Goal: Find contact information: Find contact information

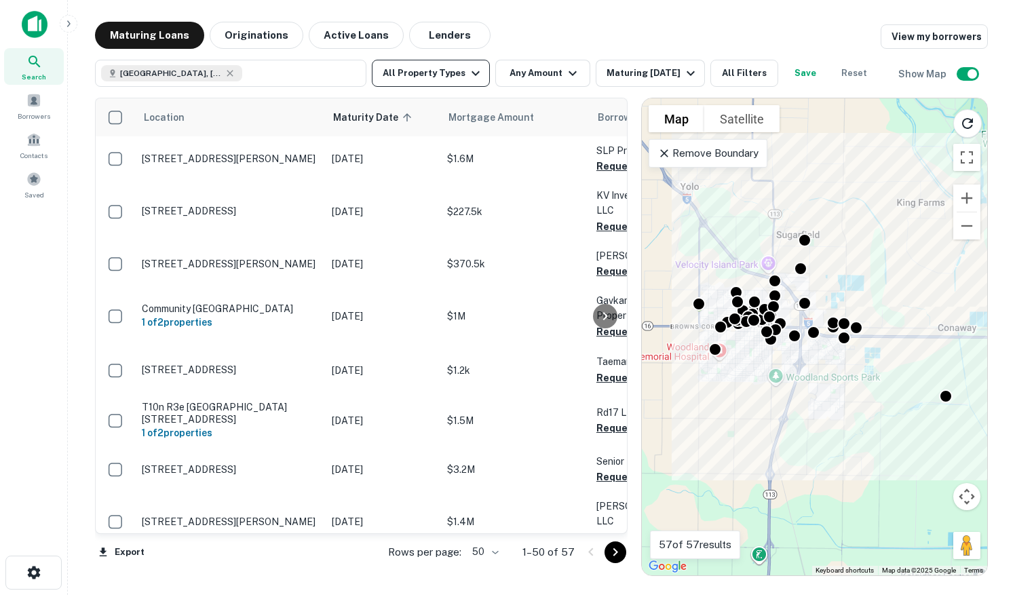
drag, startPoint x: 417, startPoint y: 34, endPoint x: 434, endPoint y: 75, distance: 43.9
click at [417, 34] on button "Lenders" at bounding box center [449, 35] width 81 height 27
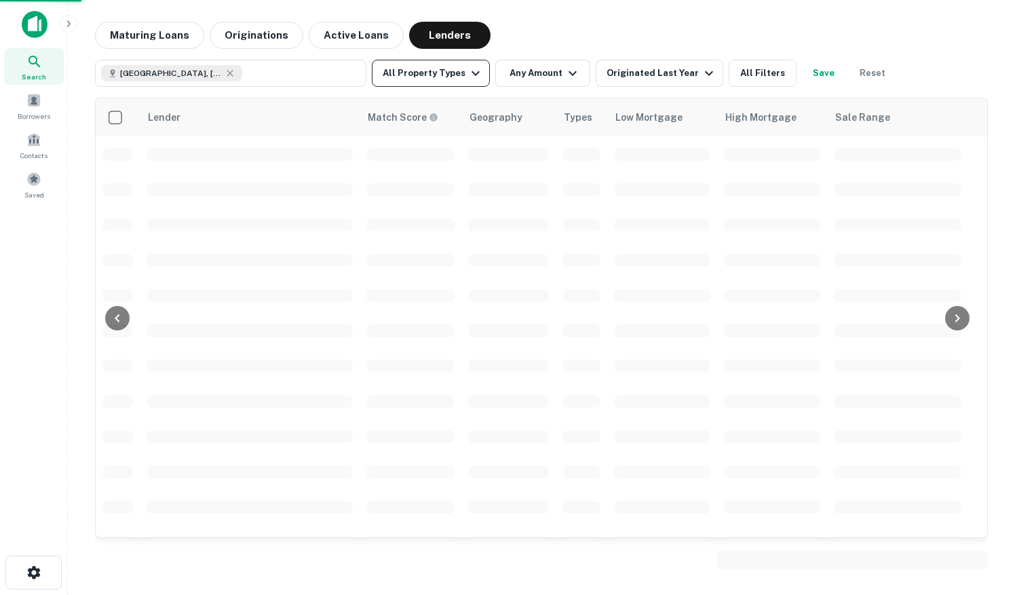
click at [434, 76] on button "All Property Types" at bounding box center [431, 73] width 118 height 27
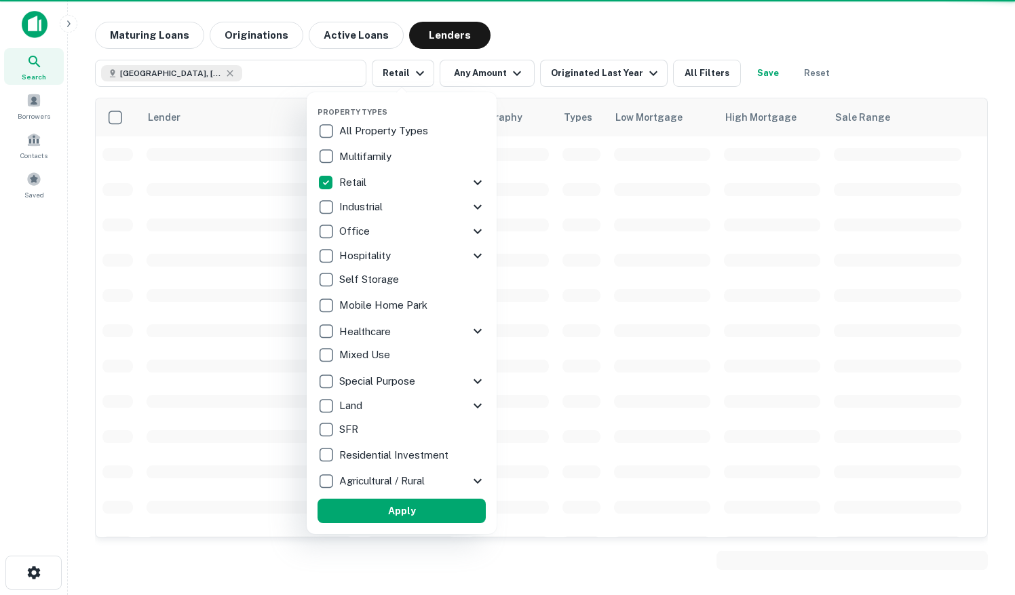
click at [473, 179] on icon at bounding box center [478, 182] width 16 height 16
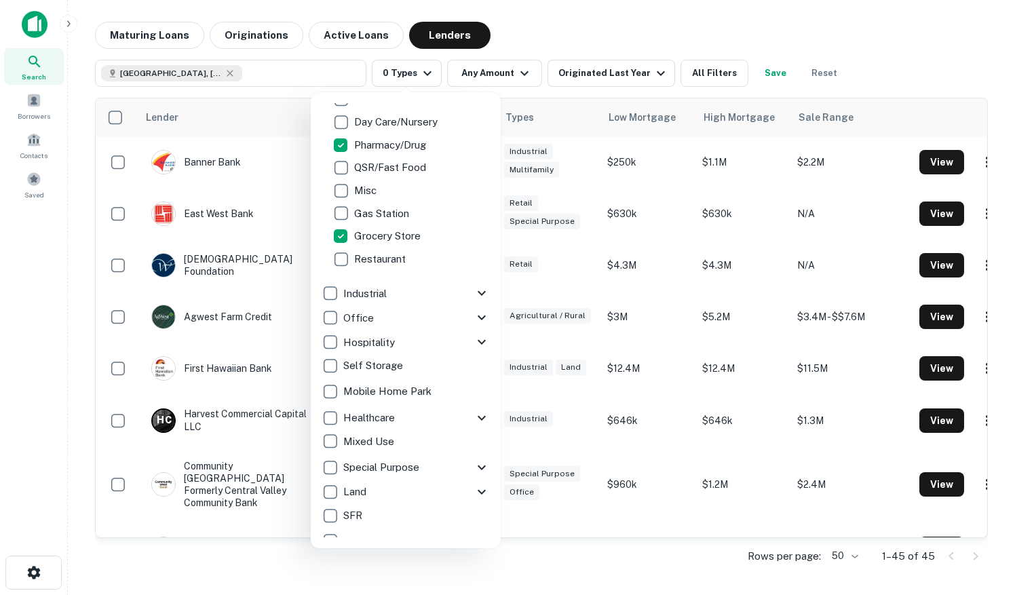
scroll to position [276, 0]
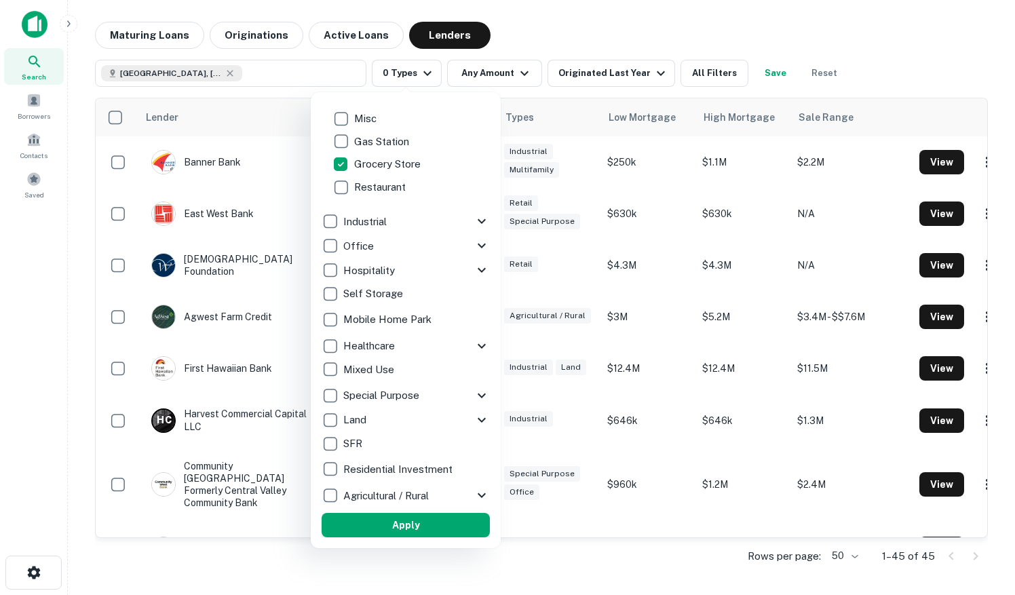
click at [400, 521] on button "Apply" at bounding box center [406, 525] width 168 height 24
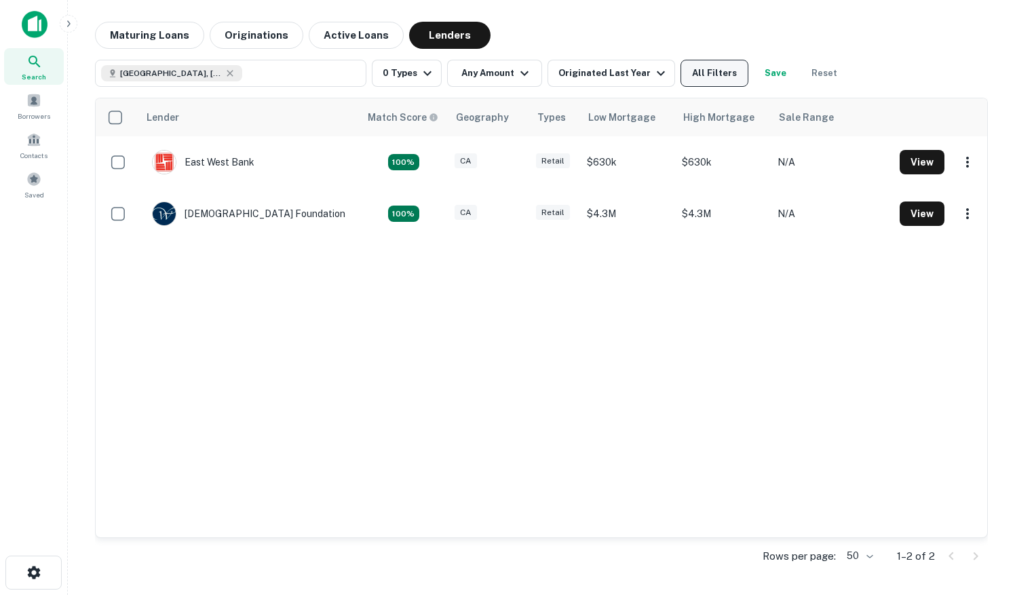
click at [684, 74] on button "All Filters" at bounding box center [715, 73] width 68 height 27
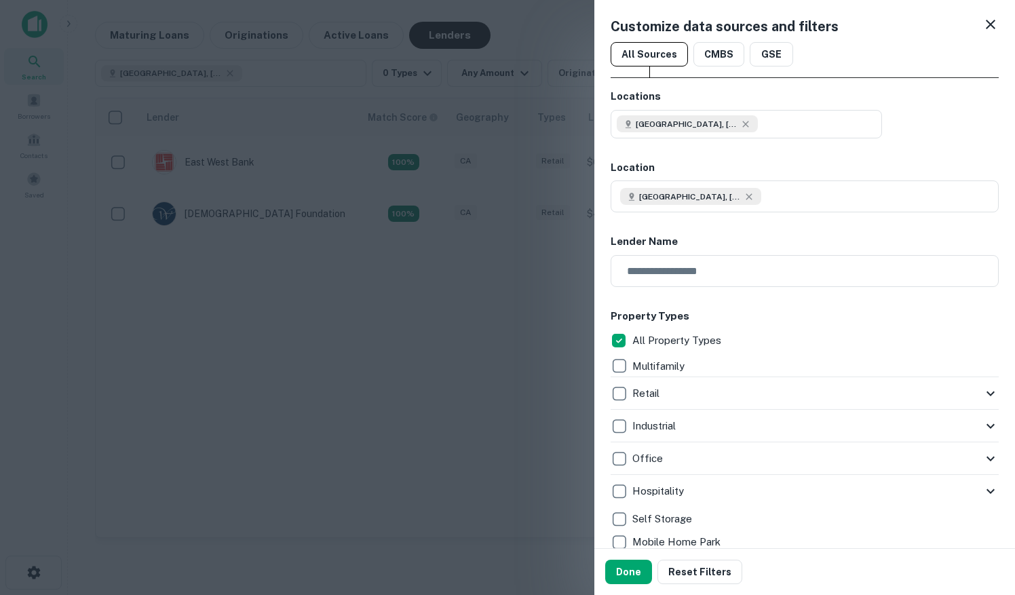
click at [987, 392] on icon at bounding box center [991, 394] width 8 height 5
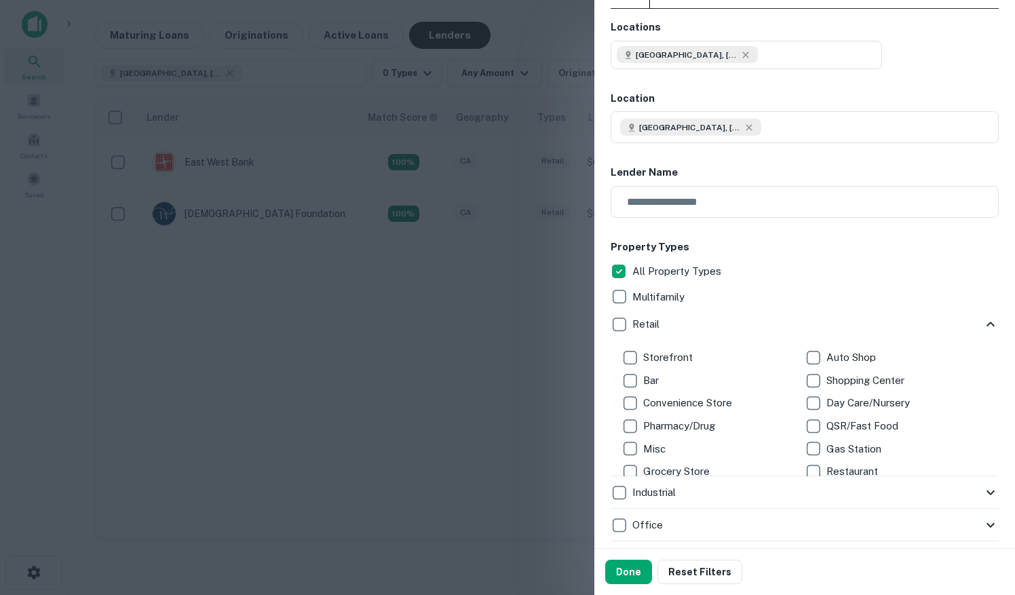
scroll to position [136, 0]
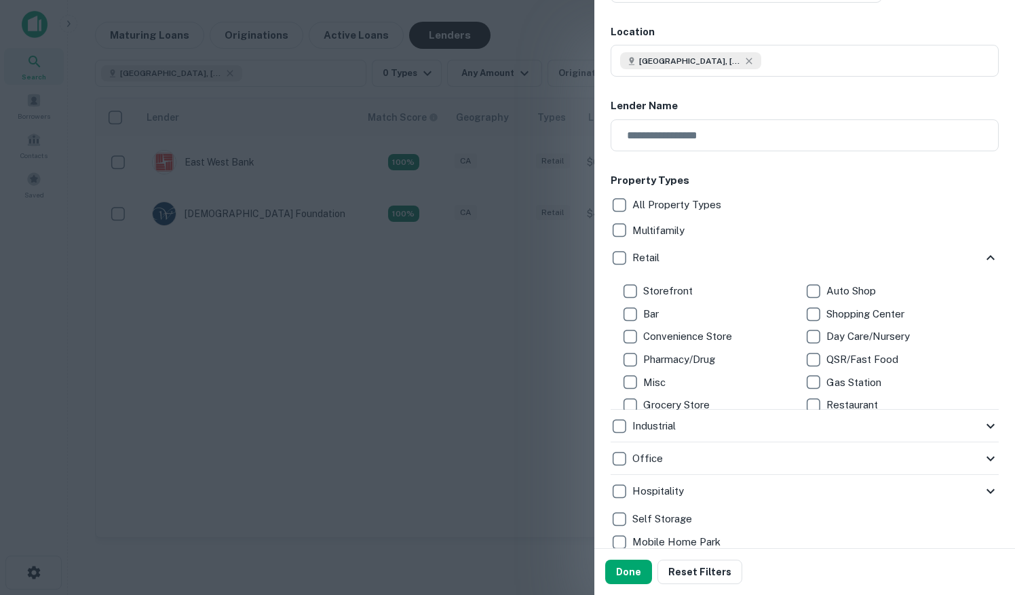
drag, startPoint x: 639, startPoint y: 570, endPoint x: 531, endPoint y: 362, distance: 234.4
click at [639, 571] on button "Done" at bounding box center [628, 572] width 47 height 24
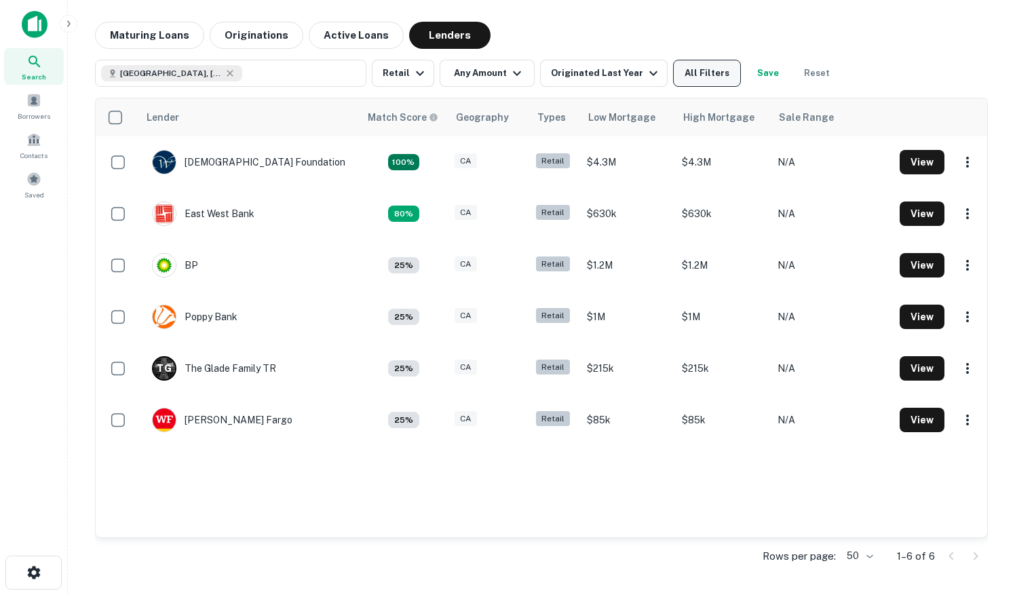
click at [709, 78] on button "All Filters" at bounding box center [707, 73] width 68 height 27
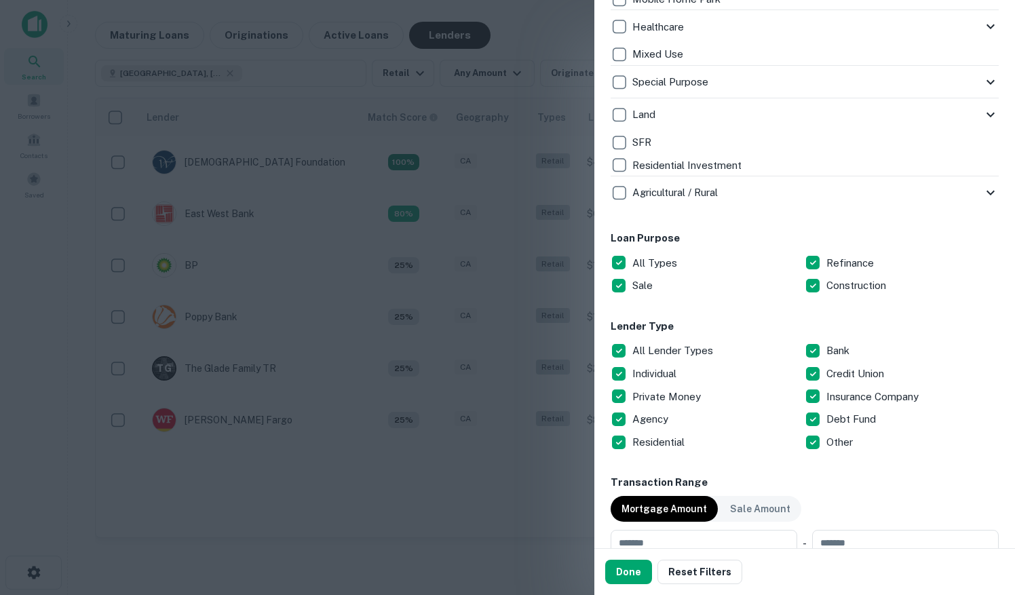
scroll to position [815, 0]
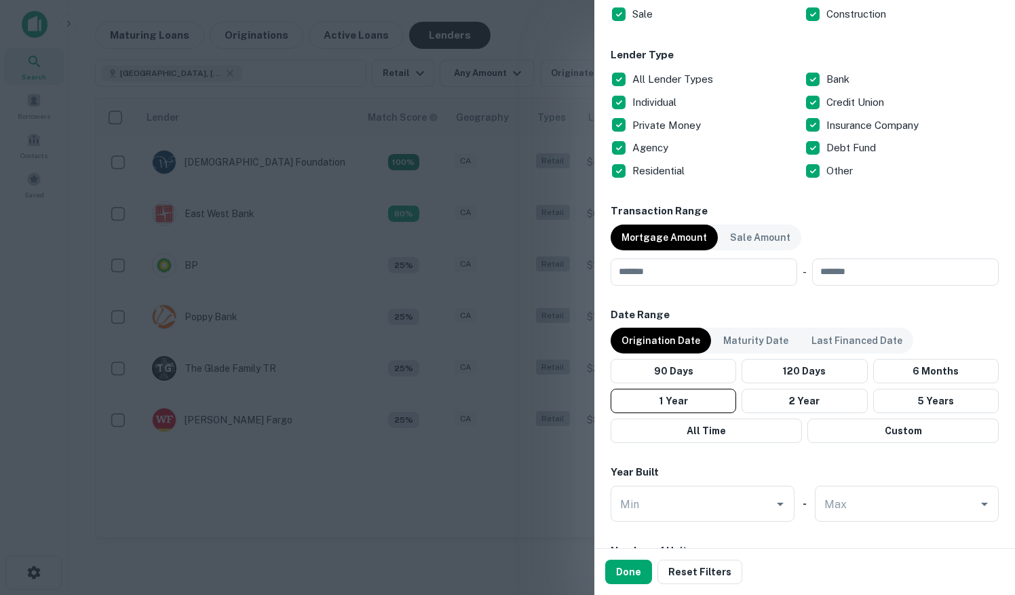
click at [513, 426] on div at bounding box center [507, 297] width 1015 height 595
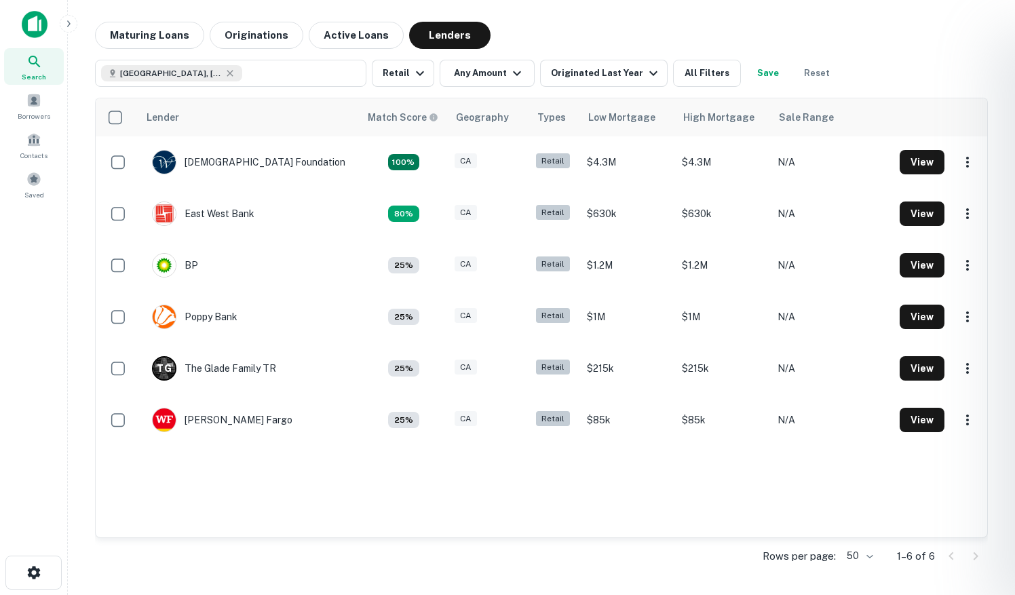
click at [203, 71] on div at bounding box center [507, 297] width 1015 height 595
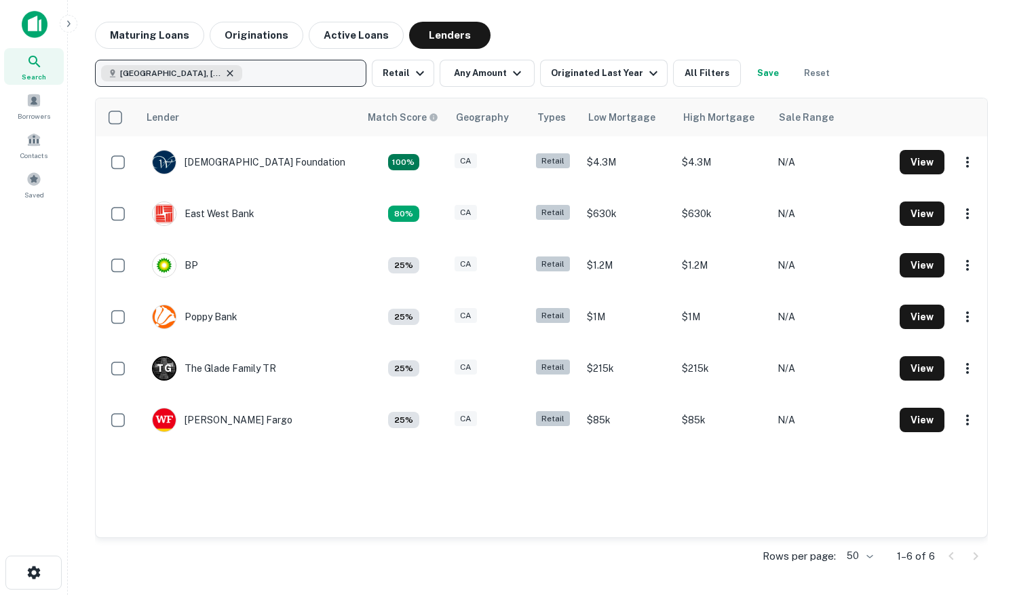
click at [225, 72] on icon "button" at bounding box center [230, 73] width 11 height 11
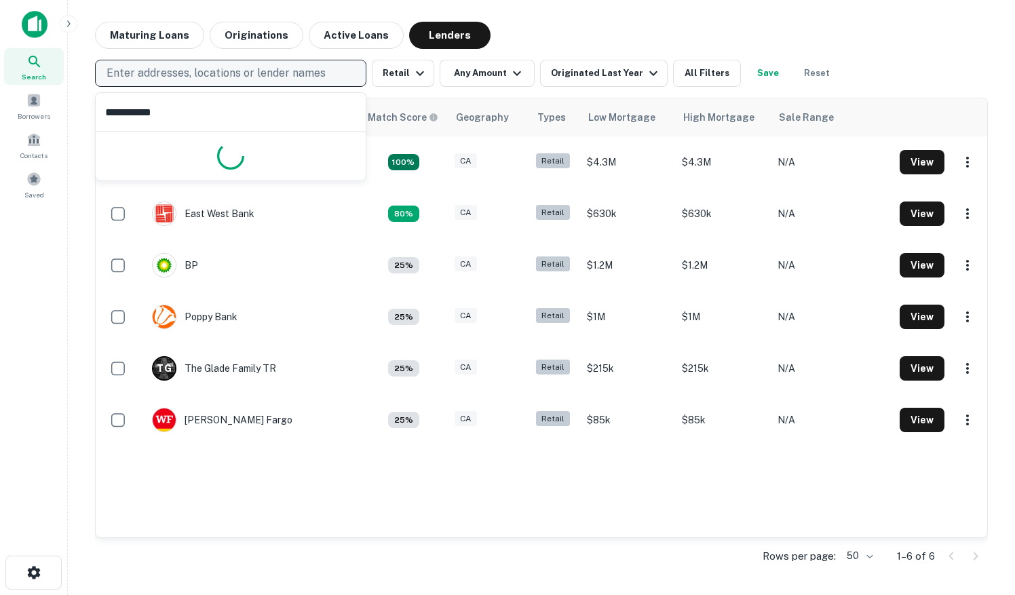
type input "**********"
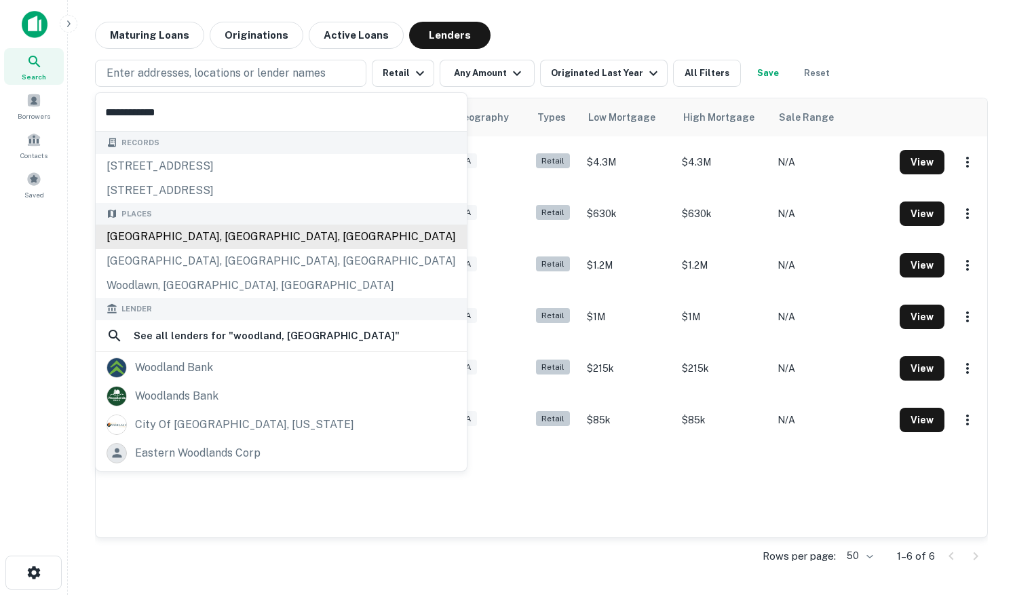
click at [162, 242] on div "[GEOGRAPHIC_DATA], [GEOGRAPHIC_DATA], [GEOGRAPHIC_DATA]" at bounding box center [281, 237] width 371 height 24
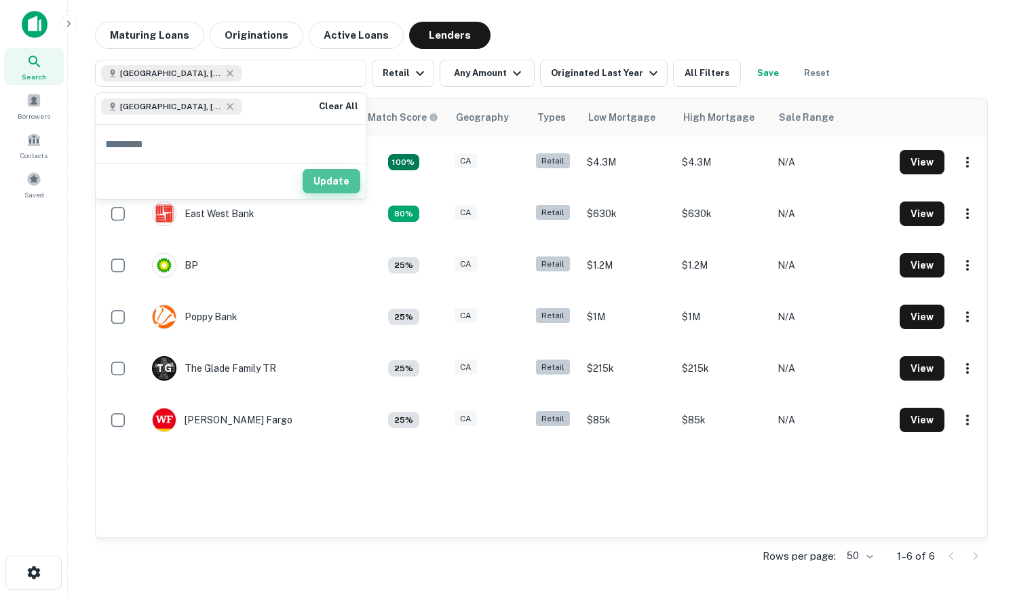
click at [327, 185] on button "Update" at bounding box center [332, 181] width 58 height 24
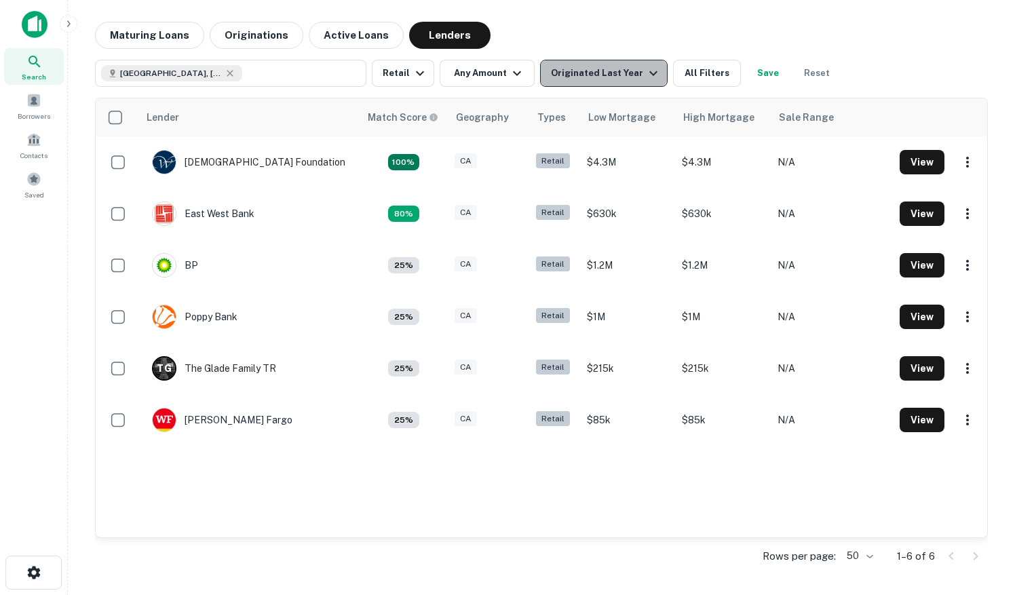
click at [616, 75] on div "Originated Last Year" at bounding box center [606, 73] width 111 height 16
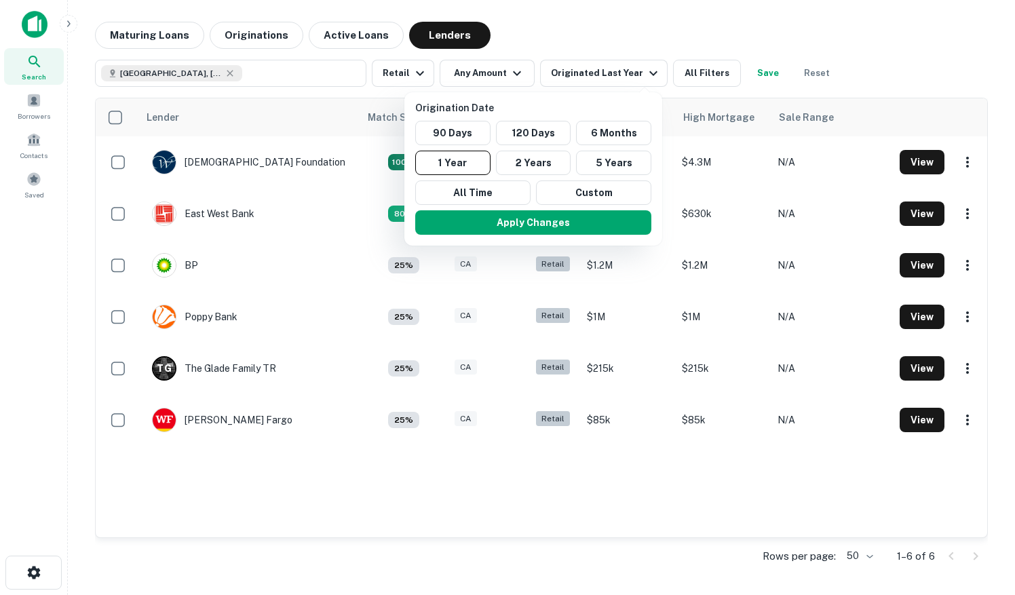
click at [698, 69] on div at bounding box center [507, 297] width 1015 height 595
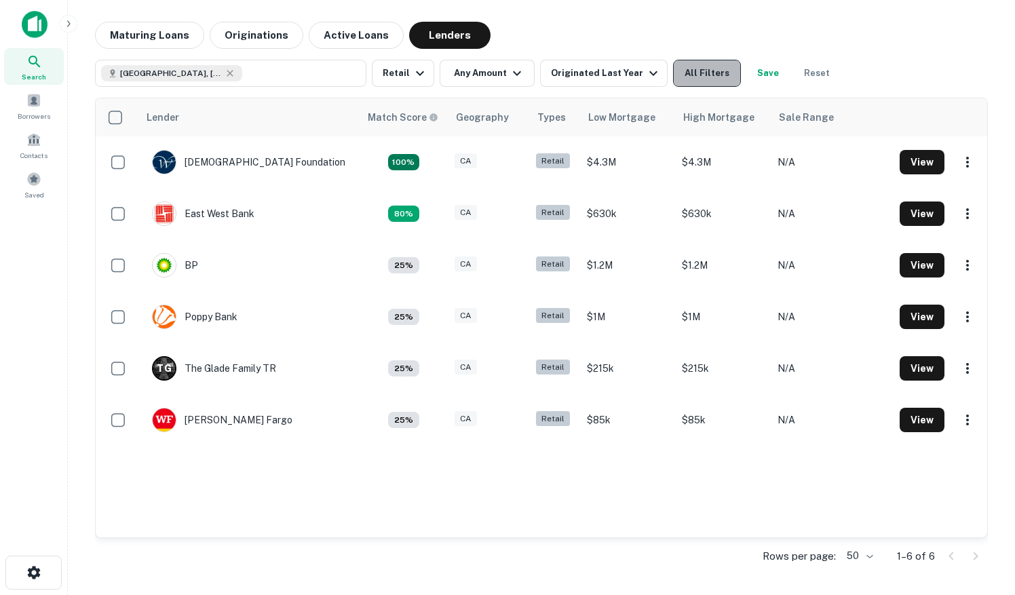
click at [687, 71] on button "All Filters" at bounding box center [707, 73] width 68 height 27
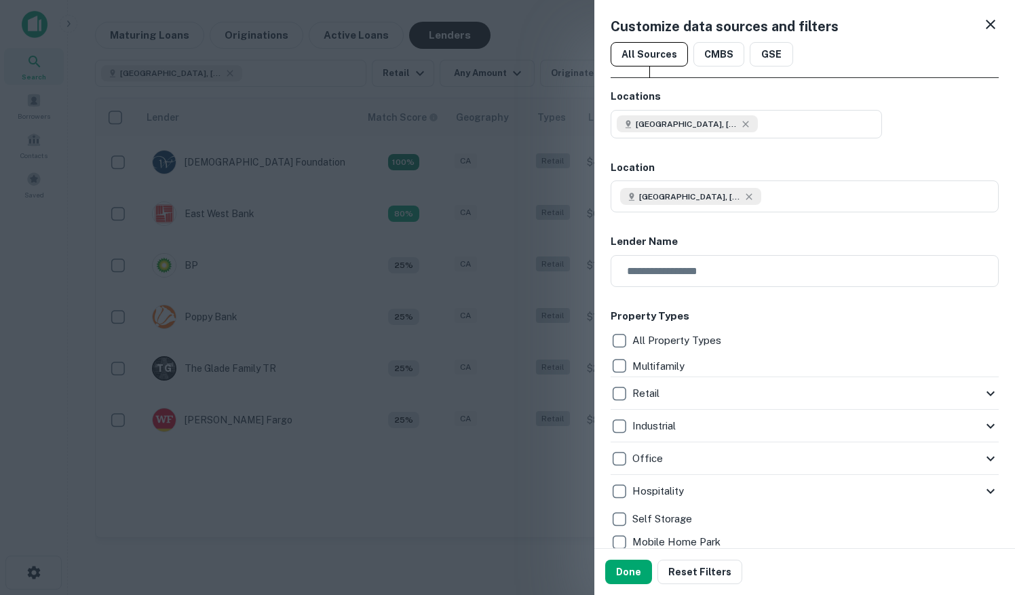
click at [550, 45] on div at bounding box center [507, 297] width 1015 height 595
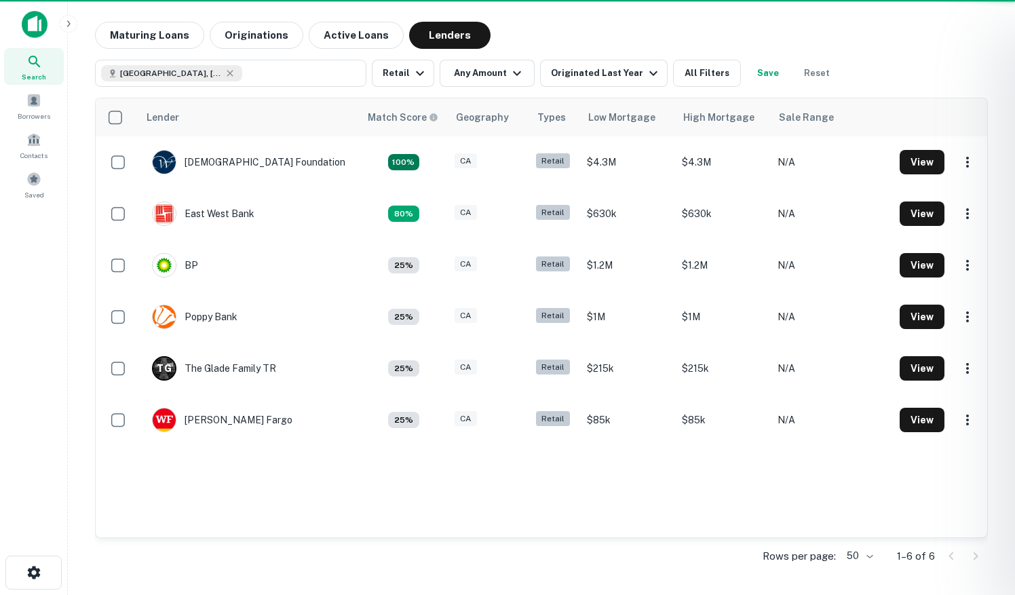
click at [390, 73] on div at bounding box center [507, 297] width 1015 height 595
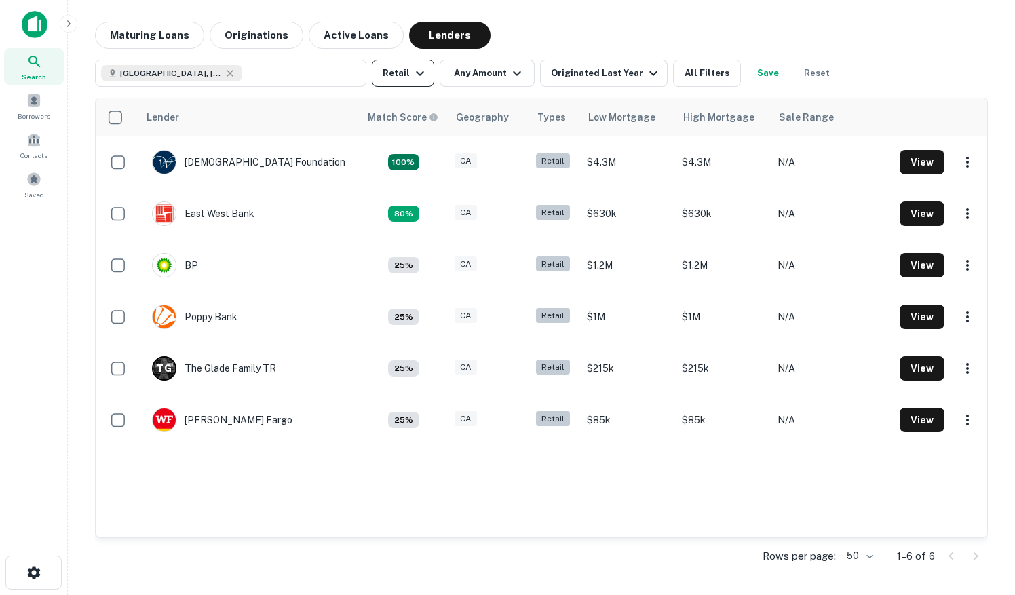
click at [422, 76] on icon "button" at bounding box center [420, 73] width 16 height 16
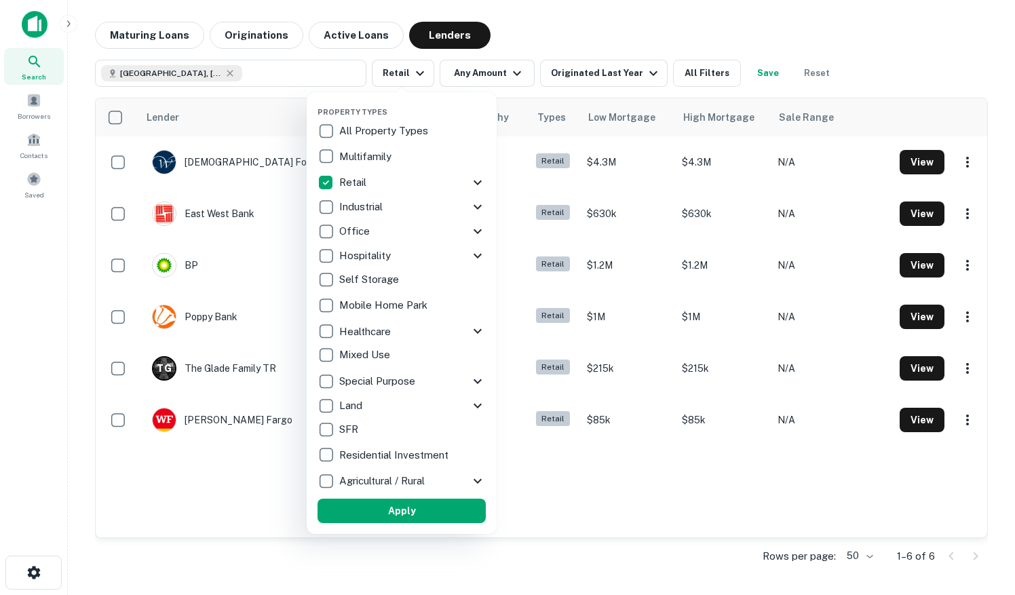
click at [476, 183] on icon at bounding box center [478, 183] width 8 height 5
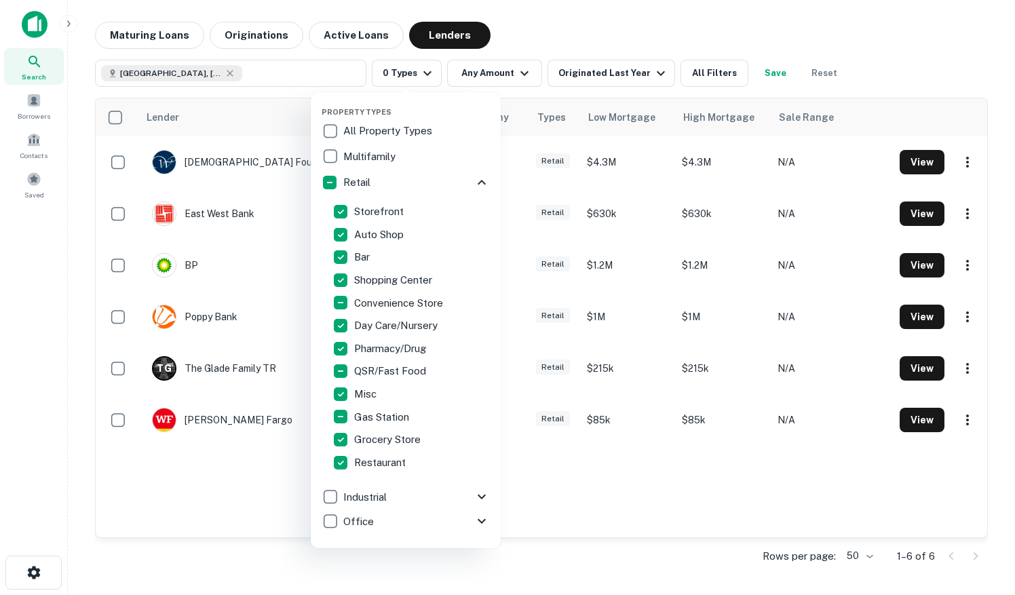
click at [237, 546] on div at bounding box center [507, 297] width 1015 height 595
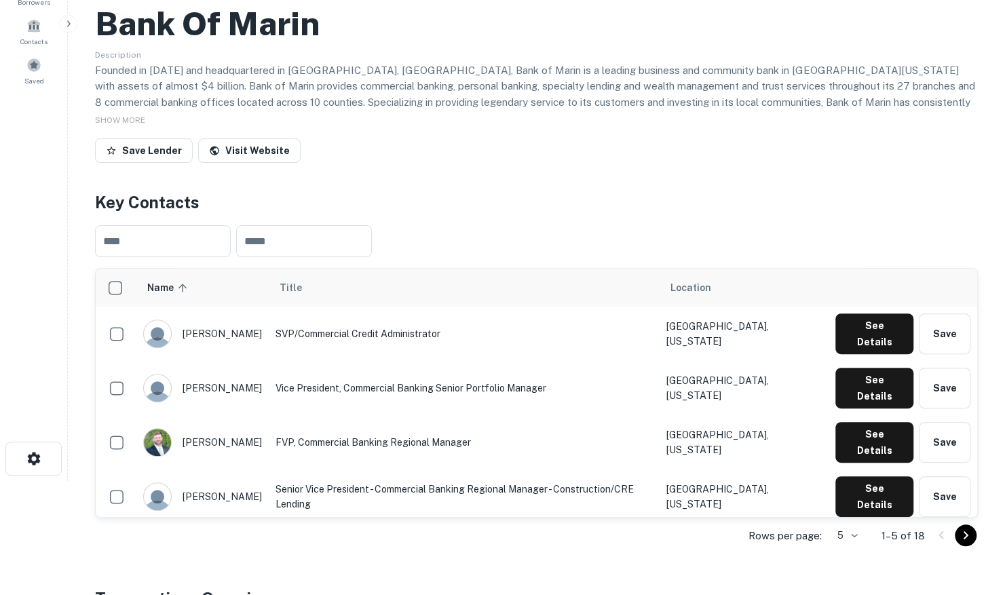
scroll to position [136, 0]
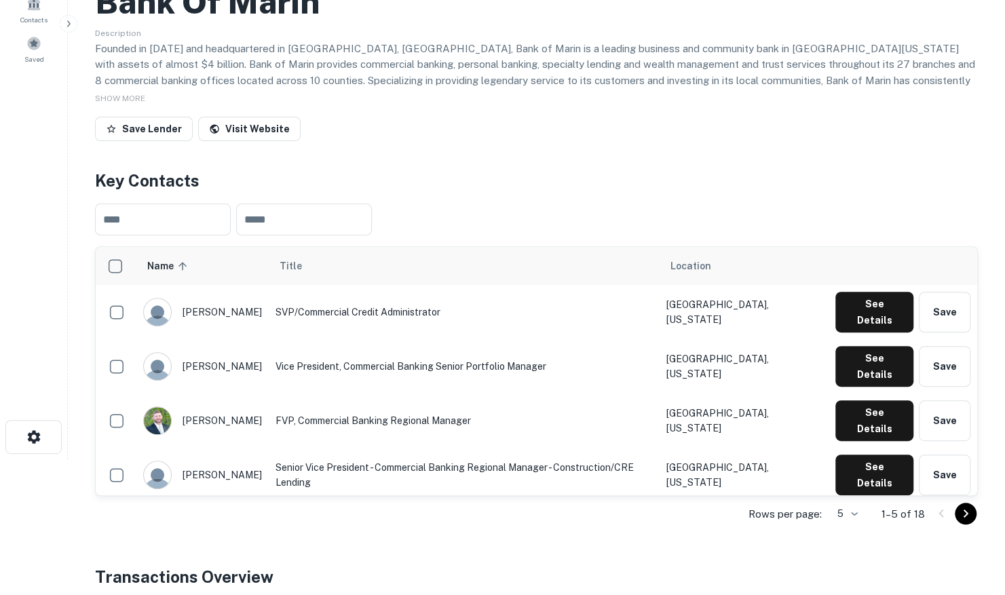
click at [858, 460] on body "Search Borrowers Contacts Saved Back to search Bank Of Marin Description Founde…" at bounding box center [502, 161] width 1005 height 595
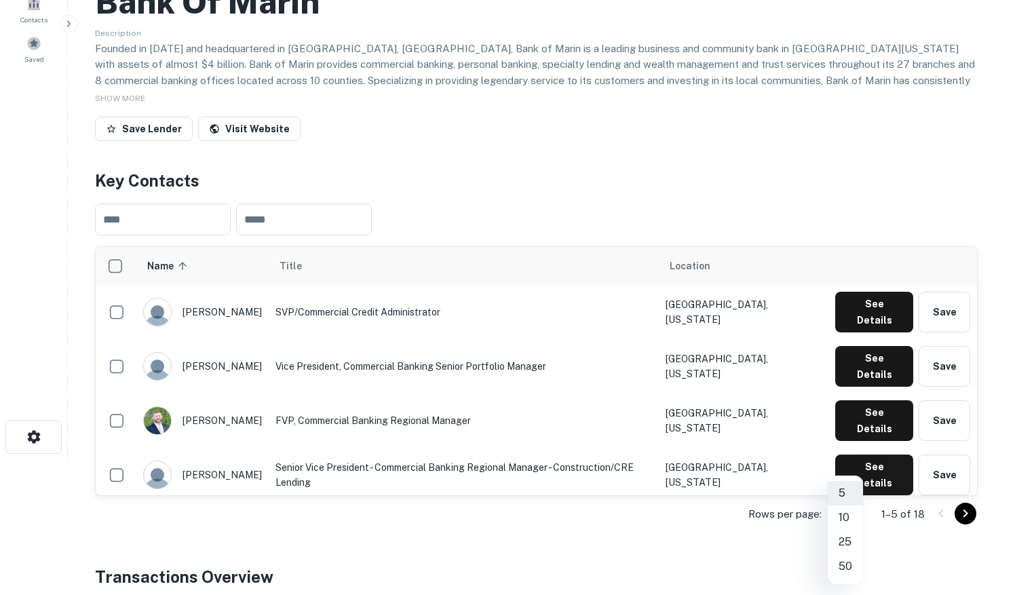
click at [844, 544] on li "25" at bounding box center [845, 542] width 35 height 24
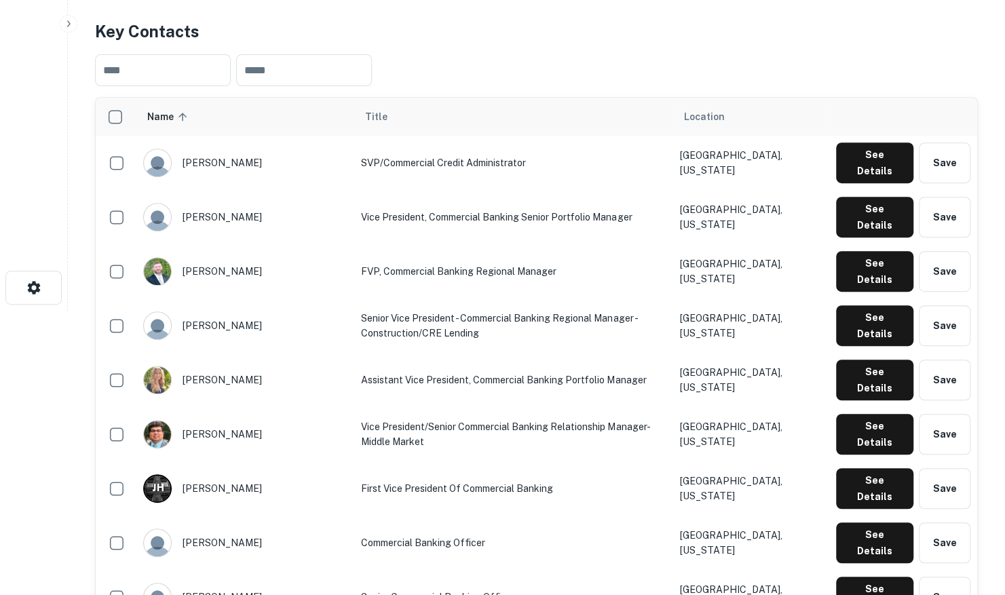
scroll to position [272, 0]
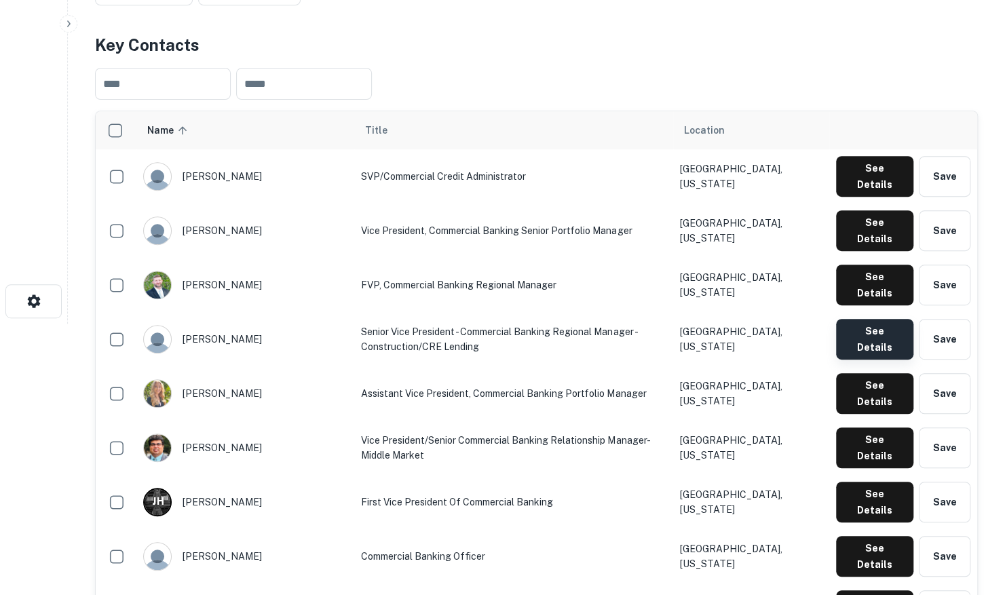
click at [861, 319] on button "See Details" at bounding box center [874, 339] width 77 height 41
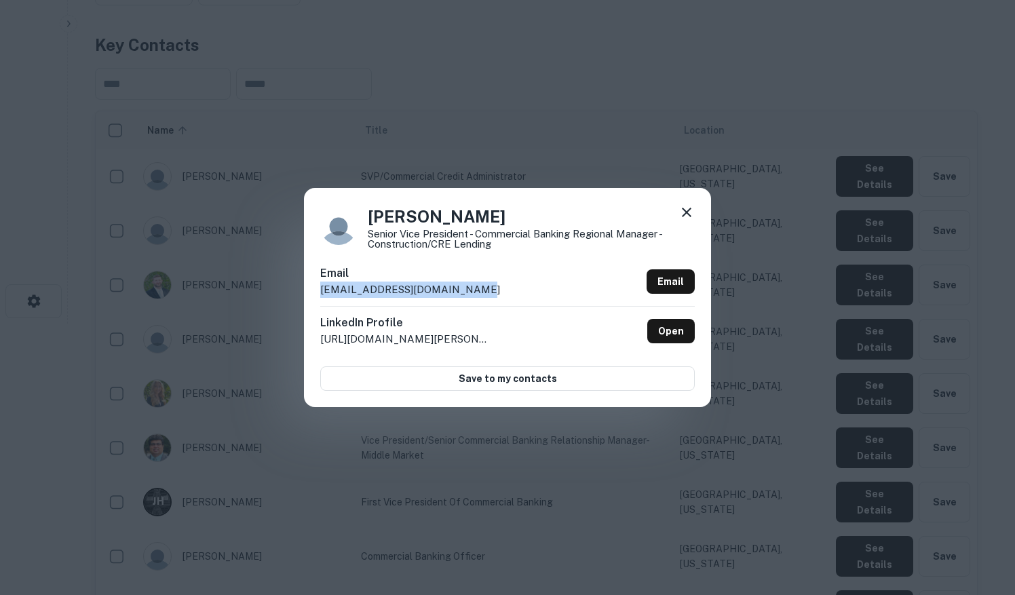
drag, startPoint x: 476, startPoint y: 286, endPoint x: 315, endPoint y: 289, distance: 161.6
click at [315, 289] on div "Jason Lorenz Senior Vice President - Commercial Banking Regional Manager - Cons…" at bounding box center [507, 297] width 407 height 219
drag, startPoint x: 315, startPoint y: 289, endPoint x: 333, endPoint y: 291, distance: 18.4
copy p "jasonlorenz@bankofmarin.com"
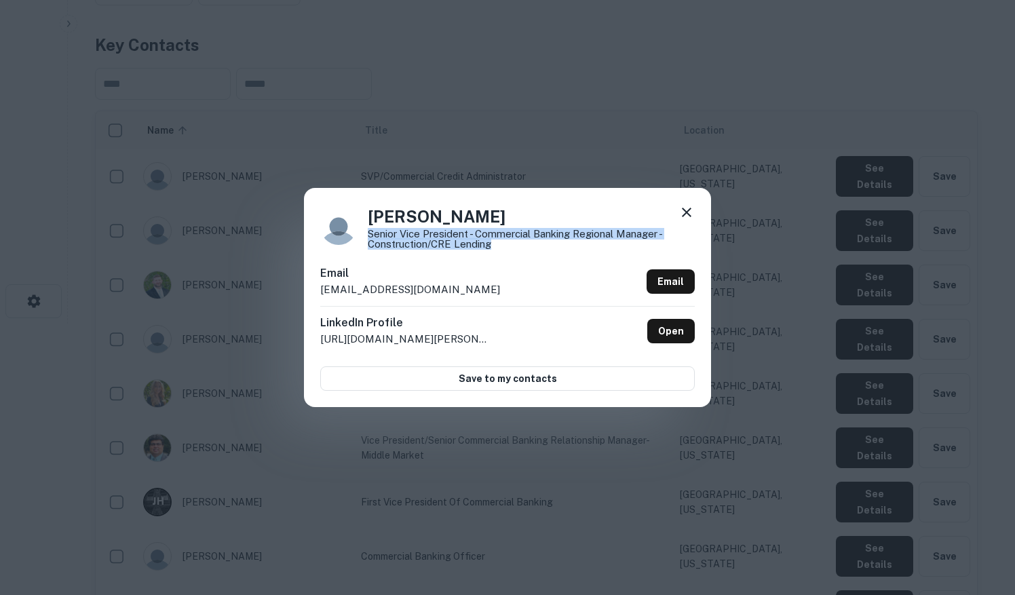
drag, startPoint x: 526, startPoint y: 246, endPoint x: 369, endPoint y: 237, distance: 157.0
click at [369, 237] on p "Senior Vice President - Commercial Banking Regional Manager - Construction/CRE …" at bounding box center [531, 239] width 327 height 20
copy p "Senior Vice President - Commercial Banking Regional Manager - Construction/CRE …"
click at [685, 214] on icon at bounding box center [687, 213] width 10 height 10
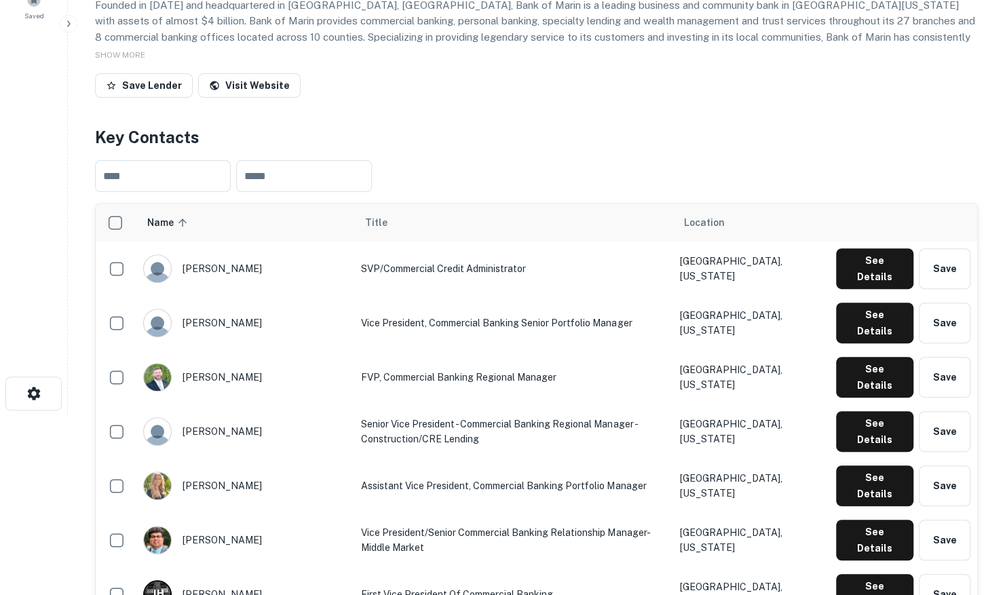
scroll to position [0, 0]
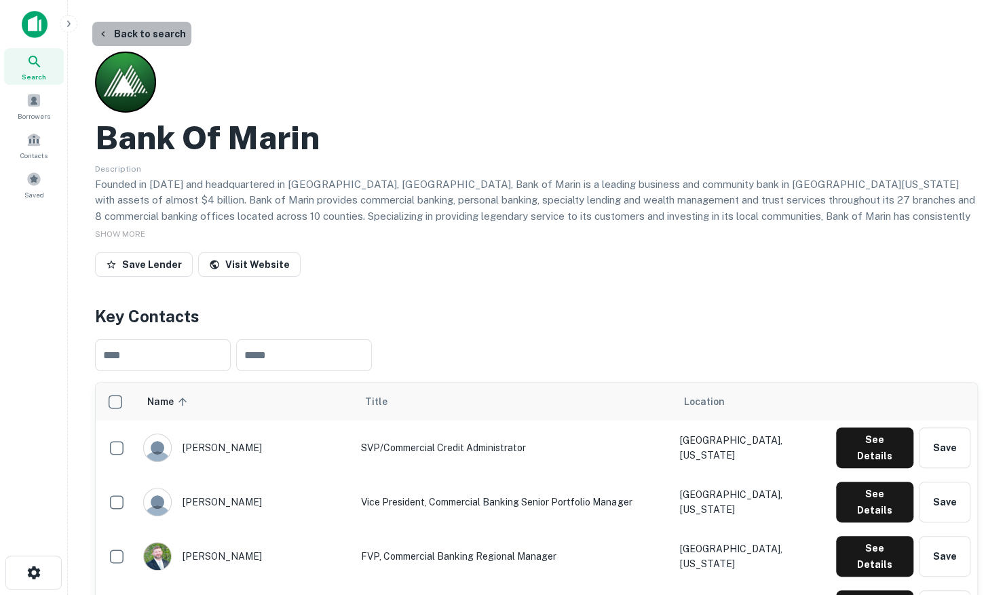
click at [149, 37] on button "Back to search" at bounding box center [141, 34] width 99 height 24
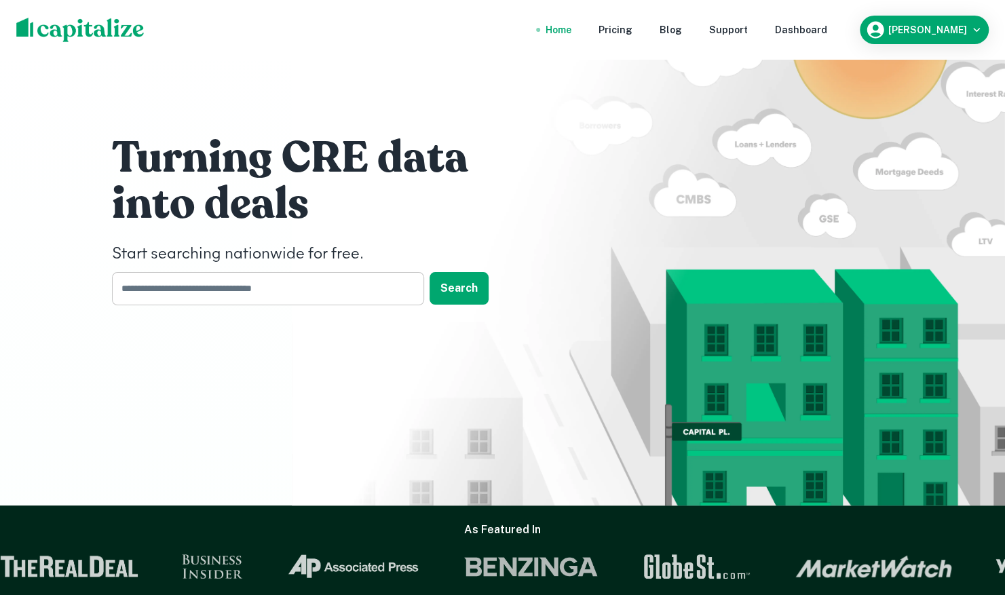
click at [187, 289] on input "text" at bounding box center [263, 288] width 303 height 33
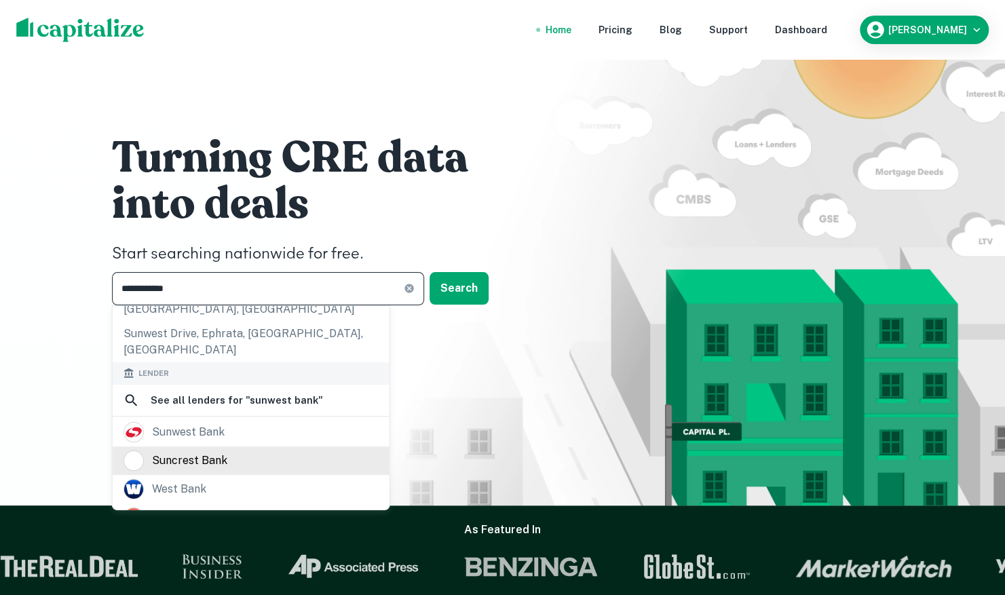
scroll to position [204, 0]
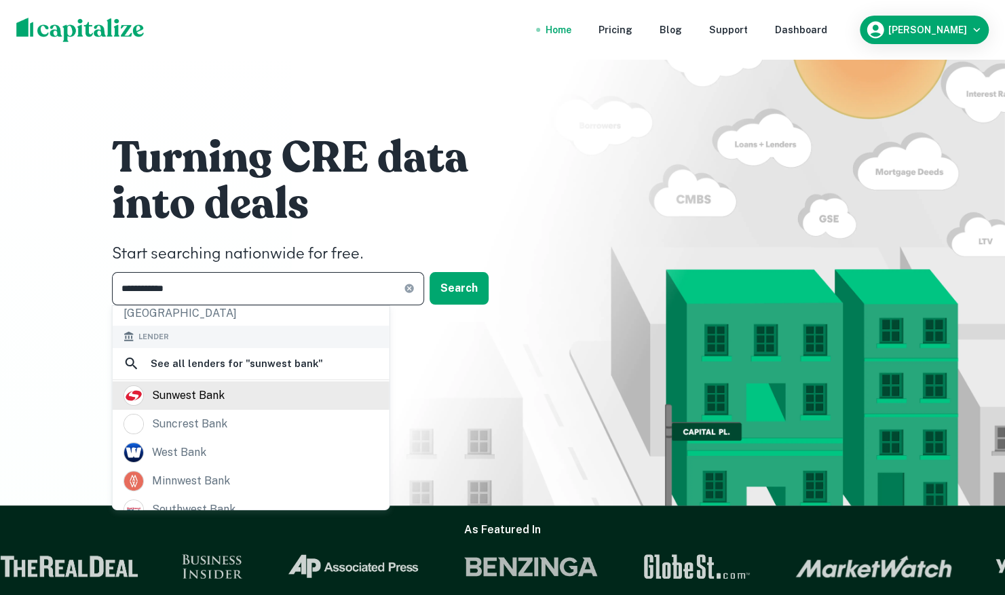
type input "**********"
click at [239, 386] on div "sunwest bank" at bounding box center [251, 396] width 255 height 20
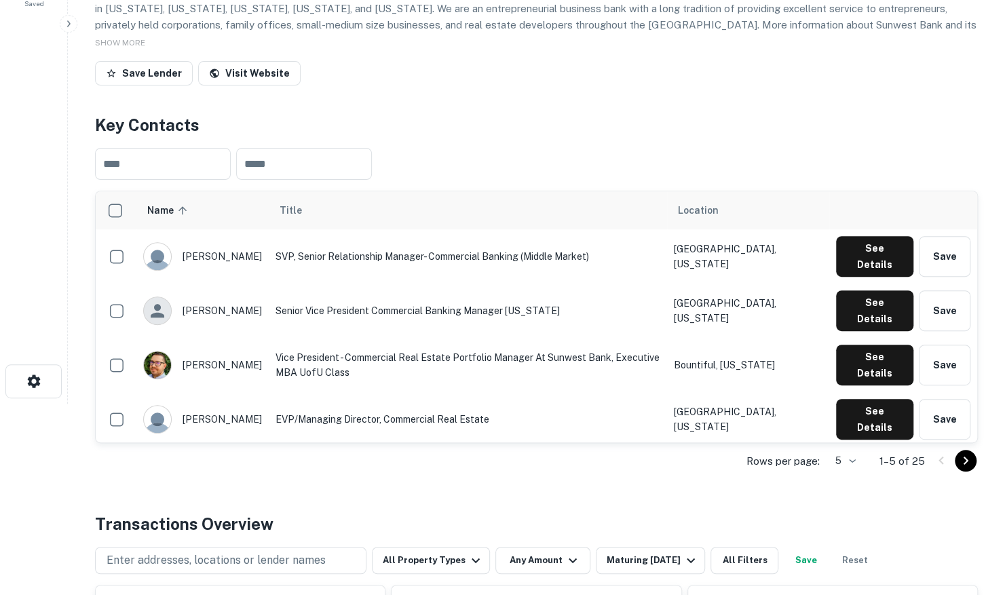
scroll to position [204, 0]
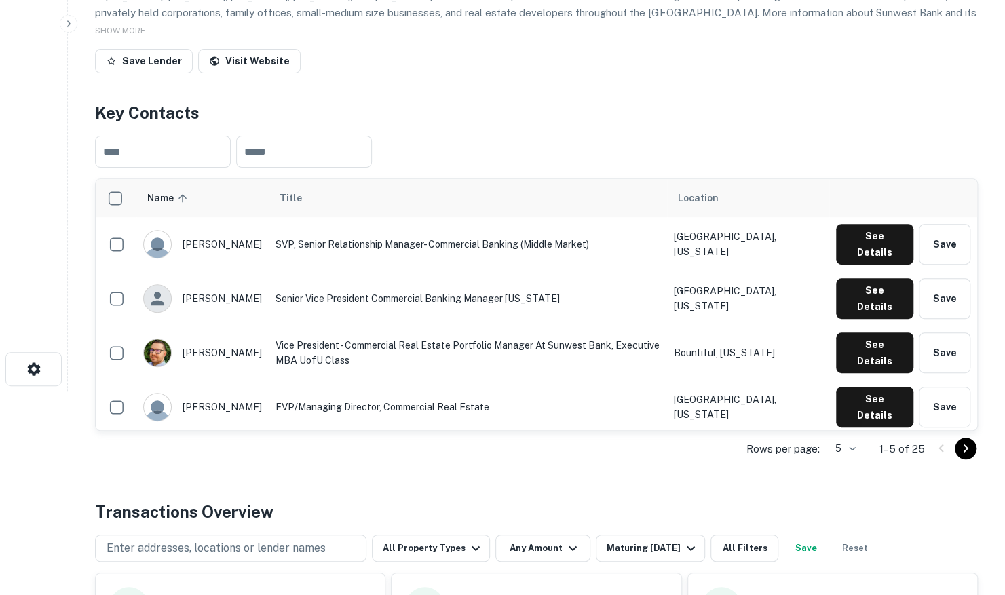
click at [850, 392] on body "Search Borrowers Contacts Saved Back to search Sunwest Bank Description Sunwest…" at bounding box center [502, 93] width 1005 height 595
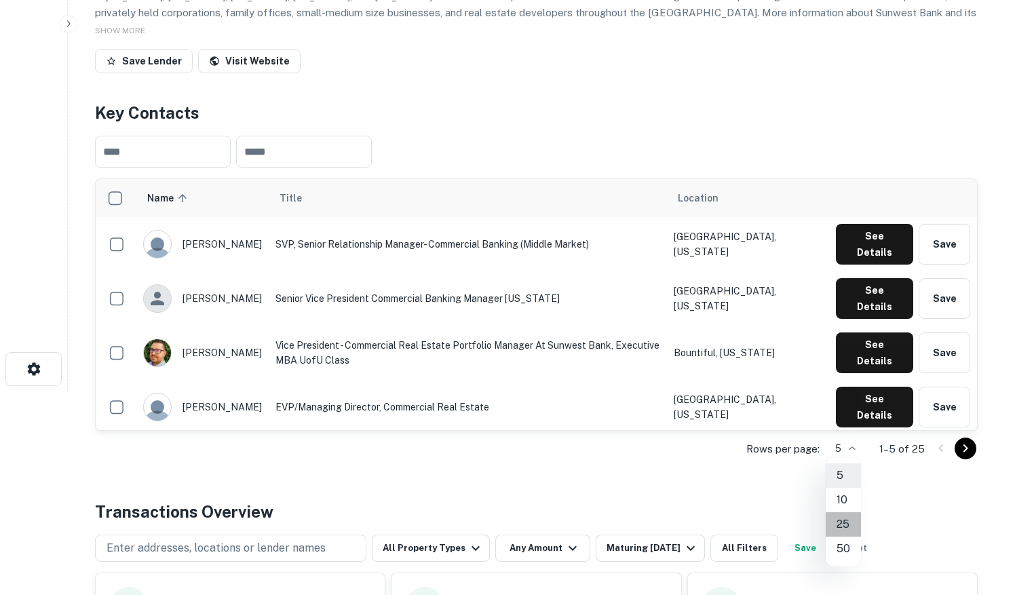
click at [851, 523] on li "25" at bounding box center [843, 524] width 35 height 24
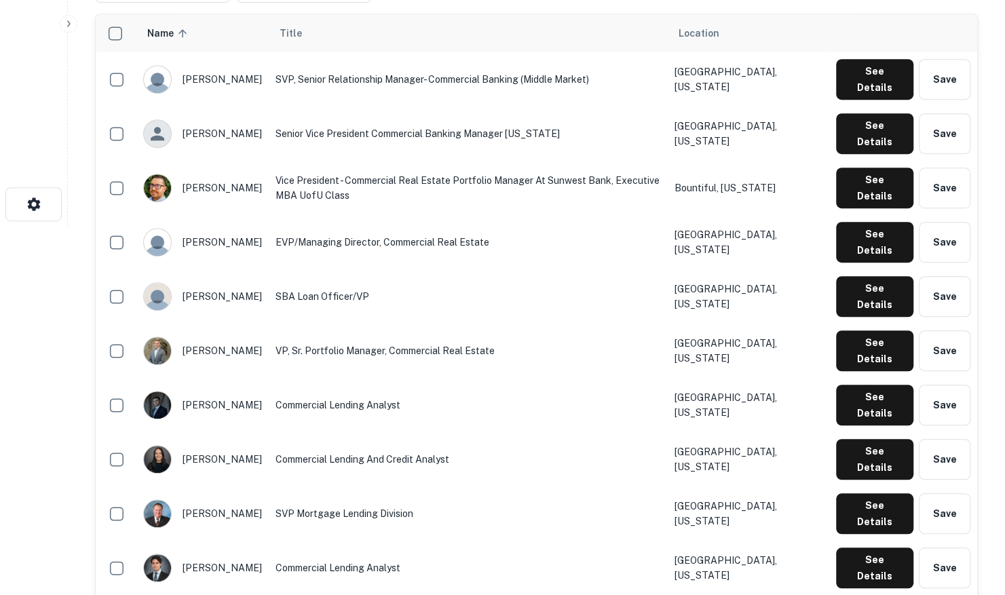
scroll to position [272, 0]
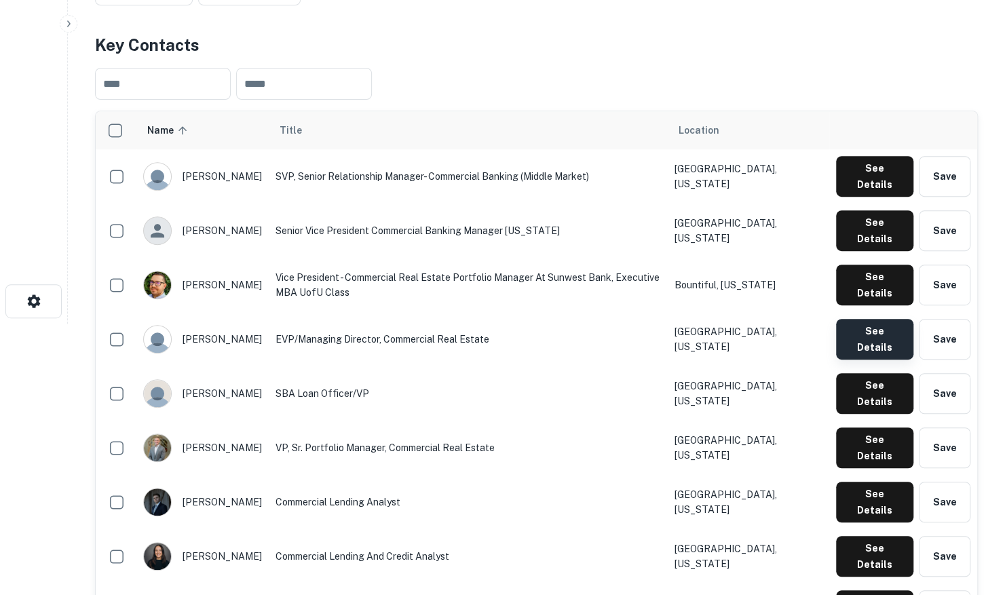
click at [869, 319] on button "See Details" at bounding box center [874, 339] width 77 height 41
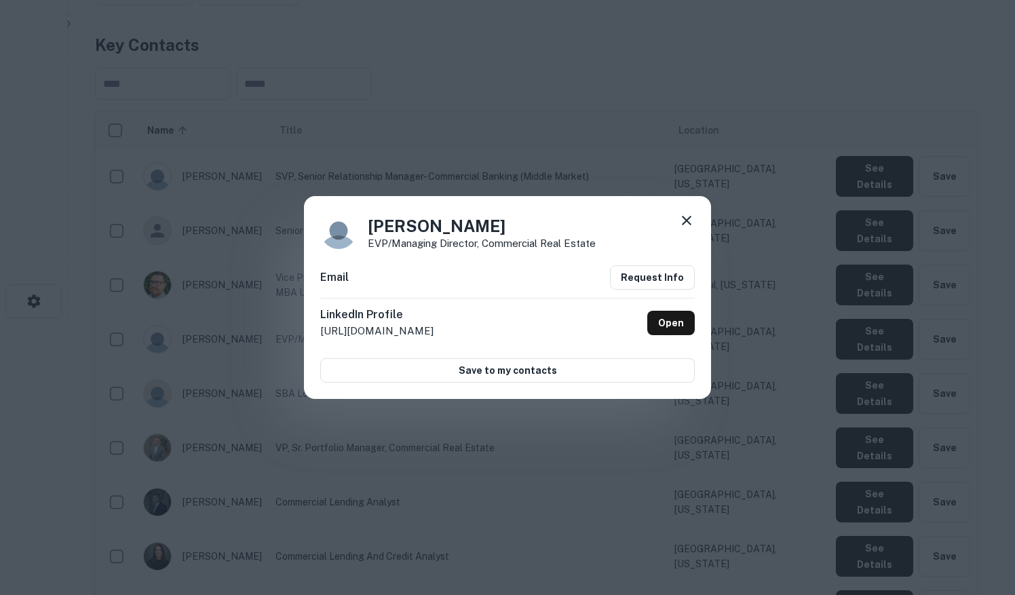
click at [689, 223] on icon at bounding box center [687, 221] width 10 height 10
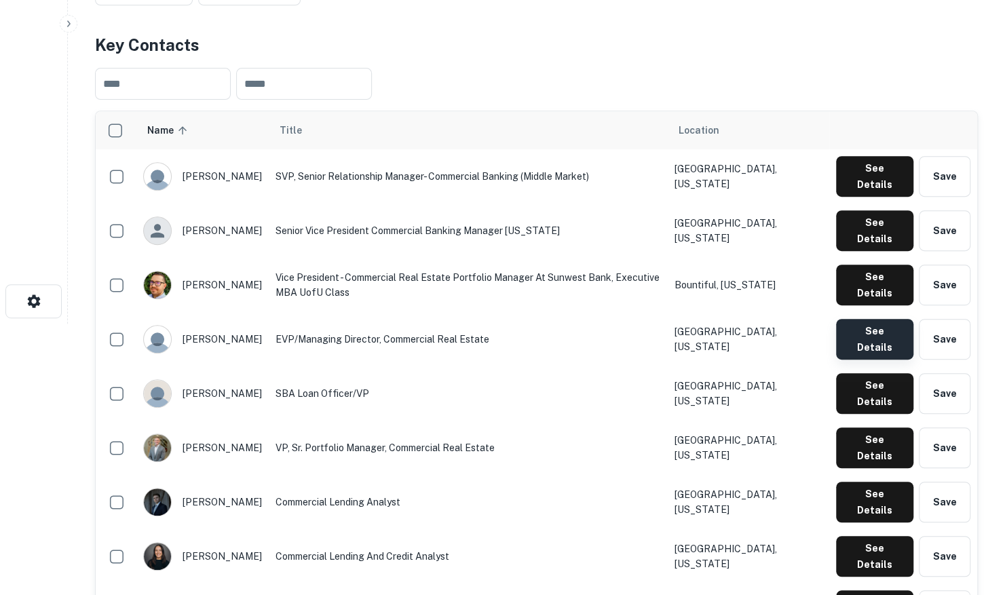
click at [872, 319] on button "See Details" at bounding box center [874, 339] width 77 height 41
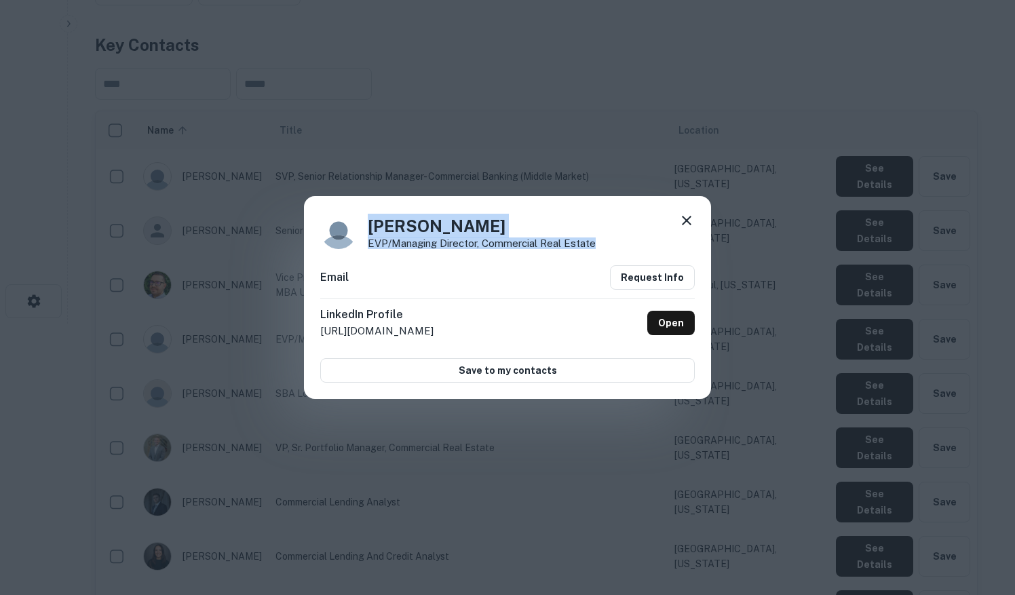
drag, startPoint x: 521, startPoint y: 243, endPoint x: 371, endPoint y: 227, distance: 151.6
click at [371, 227] on div "Joe Seroke EVP/Managing Director, Commercial Real Estate" at bounding box center [507, 230] width 375 height 37
copy div "Joe Seroke EVP/Managing Director, Commercial Real Estate"
click at [687, 218] on icon at bounding box center [687, 220] width 16 height 16
